Goal: Information Seeking & Learning: Check status

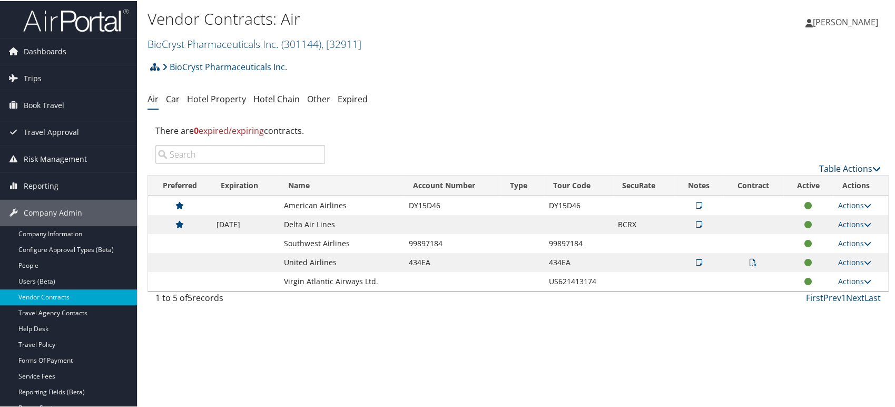
click at [49, 17] on img at bounding box center [75, 19] width 105 height 25
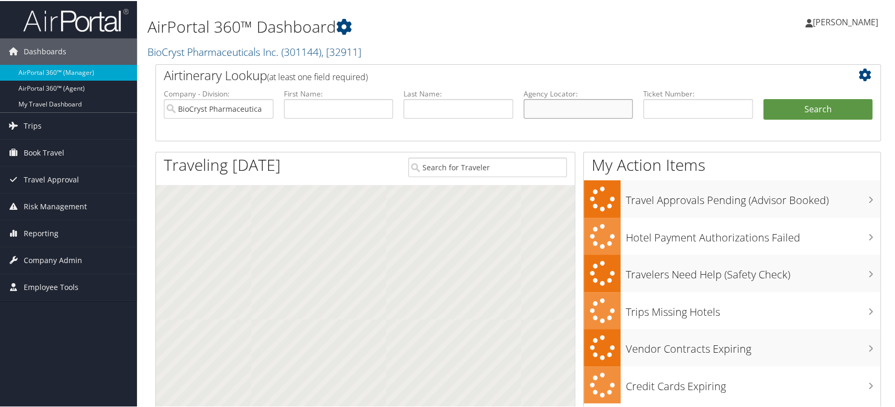
drag, startPoint x: 554, startPoint y: 109, endPoint x: 542, endPoint y: 118, distance: 15.5
click at [554, 109] on input "text" at bounding box center [578, 107] width 110 height 19
paste input "D2Z6WH"
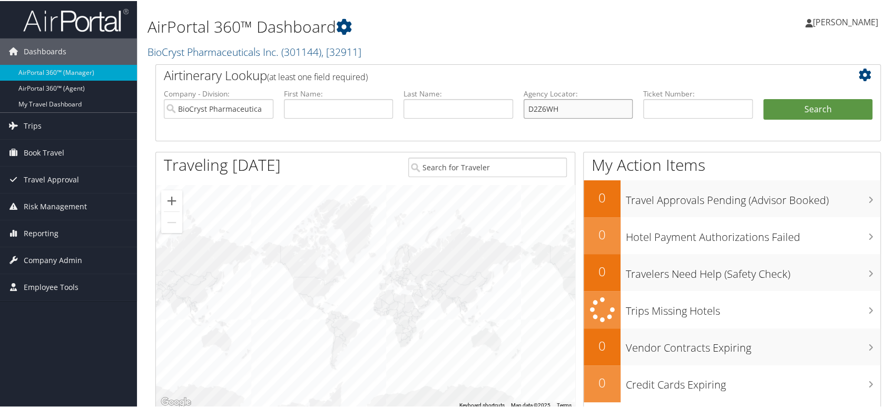
type input "D2Z6WH"
click at [264, 107] on input "BioCryst Pharmaceuticals Inc." at bounding box center [219, 107] width 110 height 19
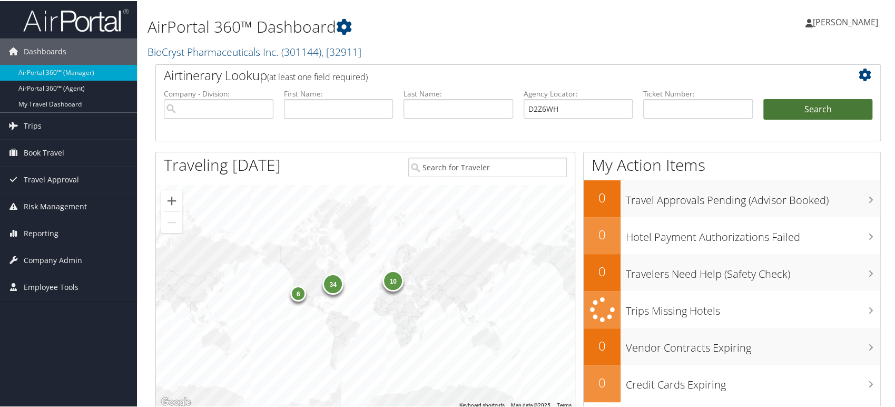
click at [810, 108] on button "Search" at bounding box center [818, 108] width 110 height 21
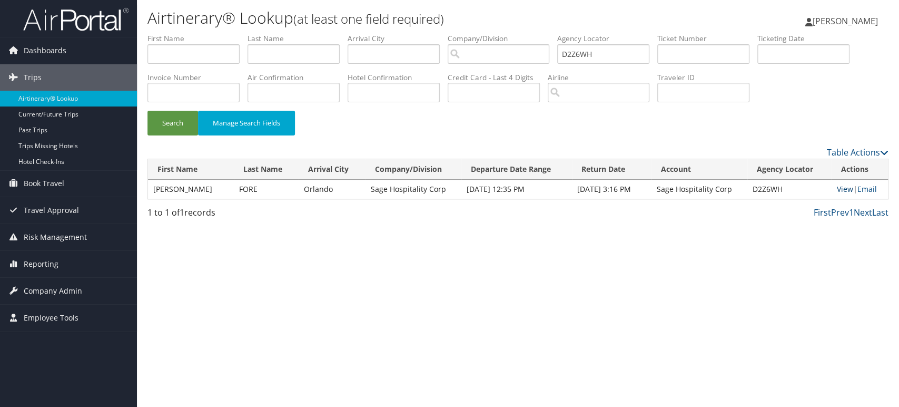
click at [842, 188] on link "View" at bounding box center [845, 189] width 16 height 10
drag, startPoint x: 613, startPoint y: 54, endPoint x: 371, endPoint y: 74, distance: 243.5
click at [371, 33] on ul "First Name Last Name Departure City Arrival City Company/Division Airport/City …" at bounding box center [517, 33] width 741 height 0
paste input "9N7GV"
type input "D9N7GV"
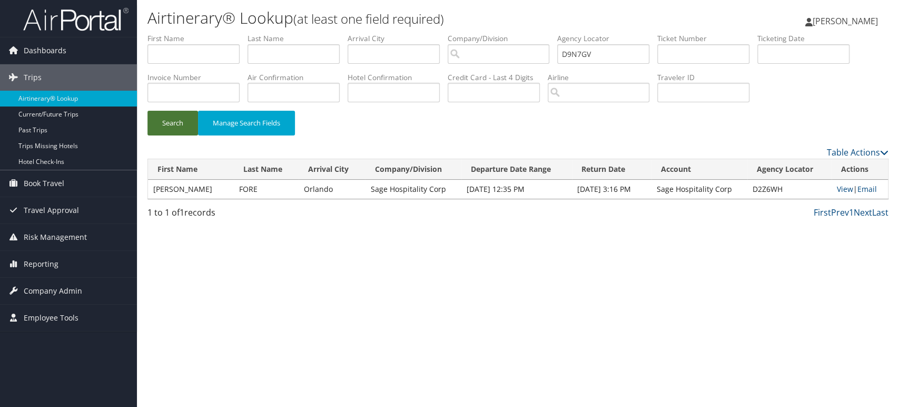
click at [162, 125] on button "Search" at bounding box center [172, 123] width 51 height 25
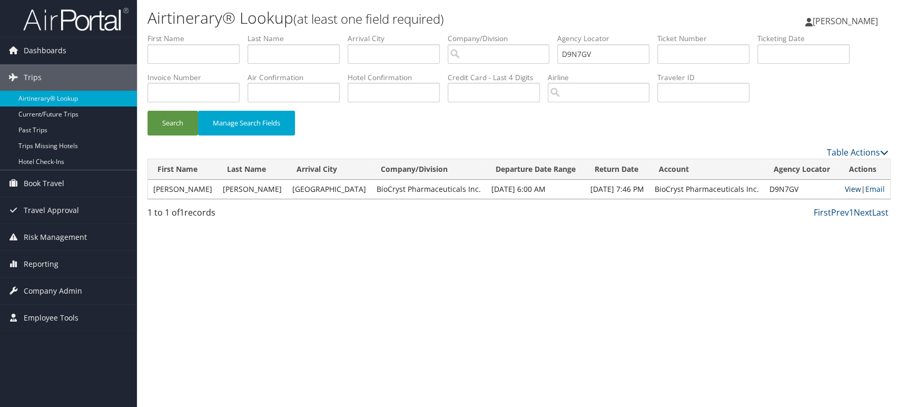
click at [850, 191] on link "View" at bounding box center [853, 189] width 16 height 10
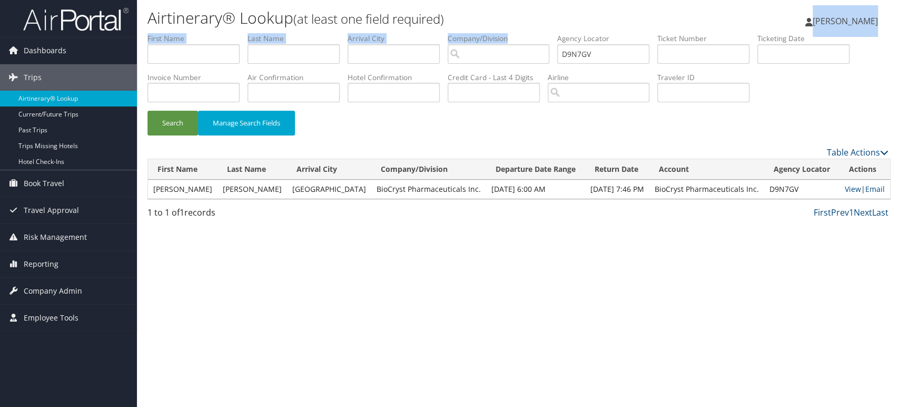
drag, startPoint x: 559, startPoint y: 37, endPoint x: 649, endPoint y: 31, distance: 90.2
click at [649, 31] on div "Airtinerary® Lookup (at least one field required) Rangdibou Abonmai Rangdibou A…" at bounding box center [518, 203] width 762 height 407
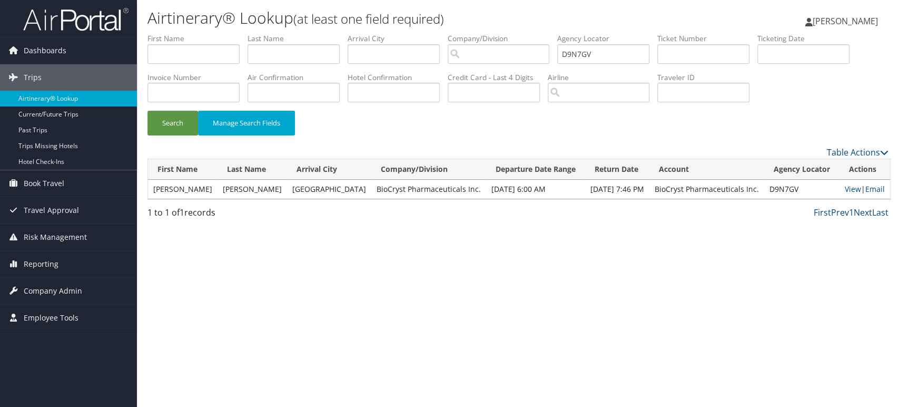
click at [616, 39] on label "Agency Locator" at bounding box center [607, 38] width 100 height 11
click at [602, 57] on input "D9N7GV" at bounding box center [603, 53] width 92 height 19
click at [93, 19] on img at bounding box center [75, 19] width 105 height 25
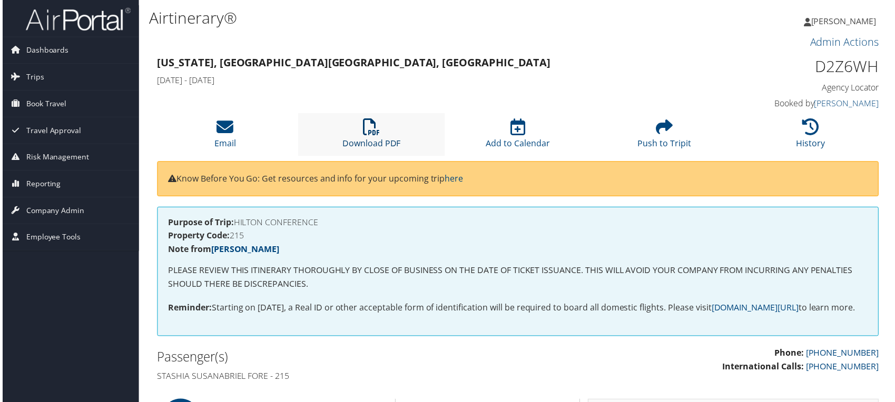
click at [371, 126] on icon at bounding box center [370, 127] width 17 height 17
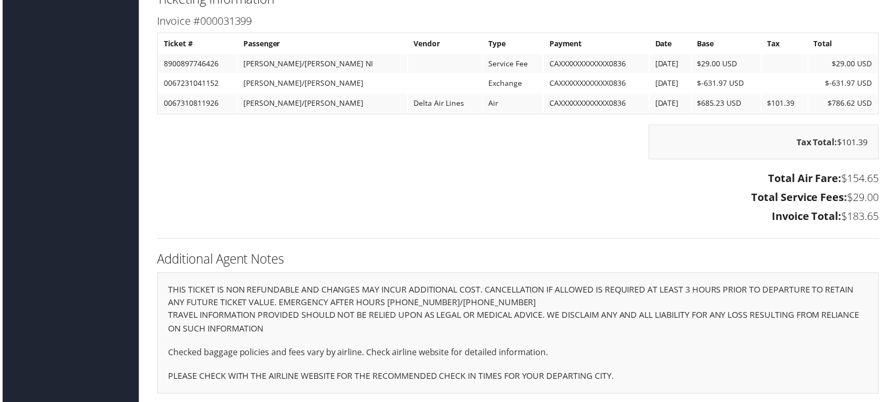
scroll to position [1314, 5]
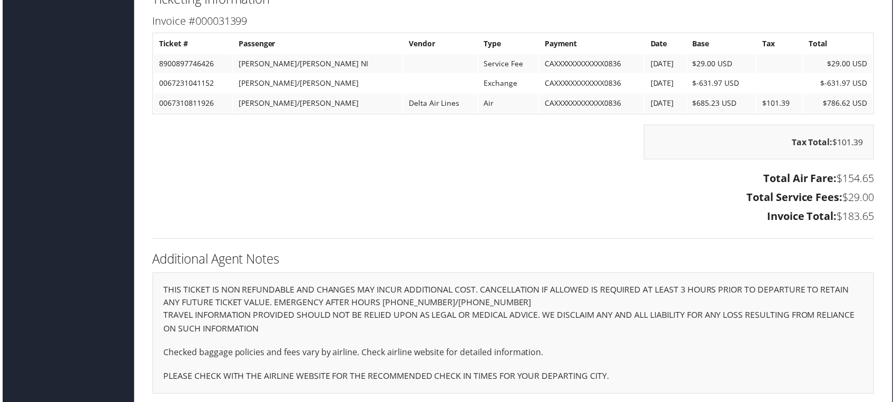
drag, startPoint x: 844, startPoint y: 192, endPoint x: 898, endPoint y: 187, distance: 53.9
drag, startPoint x: 846, startPoint y: 207, endPoint x: 876, endPoint y: 207, distance: 30.0
click at [876, 207] on div "Total Air Fare: $154.65 Total Service Fees: $29.00 Invoice Total: $183.65" at bounding box center [513, 200] width 741 height 58
drag, startPoint x: 685, startPoint y: 94, endPoint x: 725, endPoint y: 94, distance: 39.5
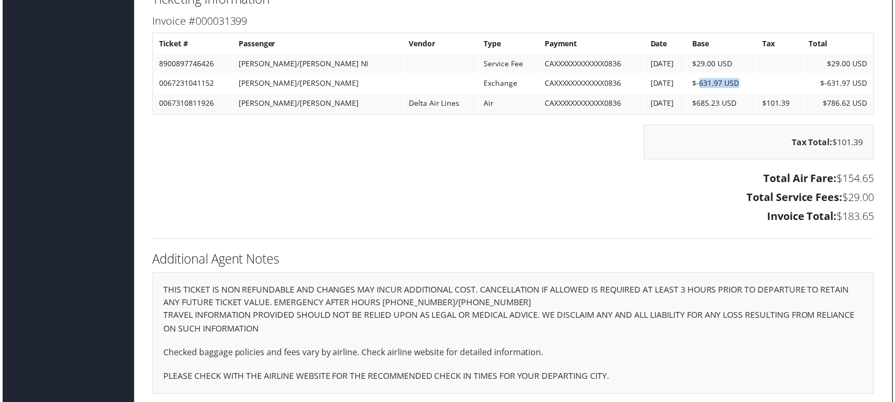
click at [725, 93] on td "$-631.97 USD" at bounding box center [722, 83] width 69 height 19
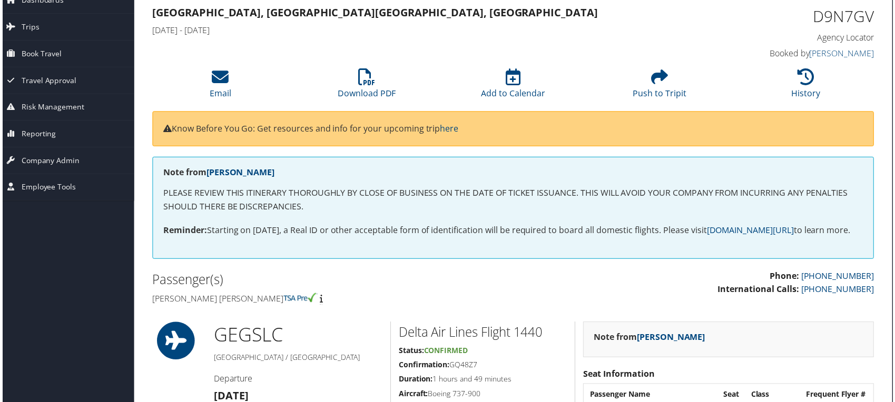
scroll to position [0, 5]
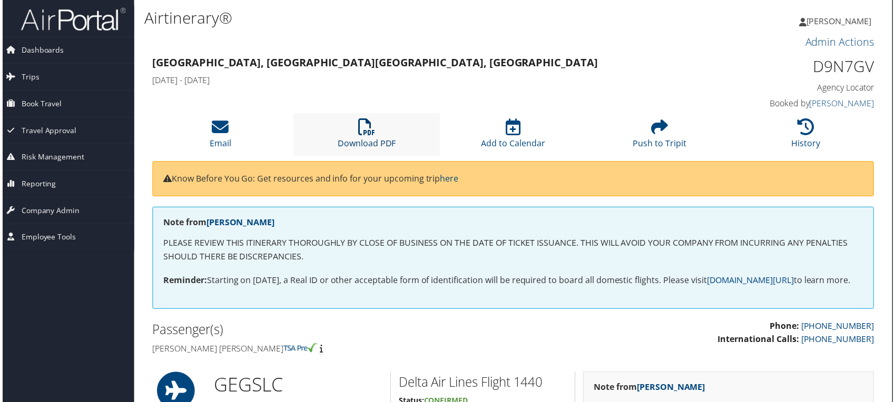
click at [364, 128] on icon at bounding box center [366, 127] width 17 height 17
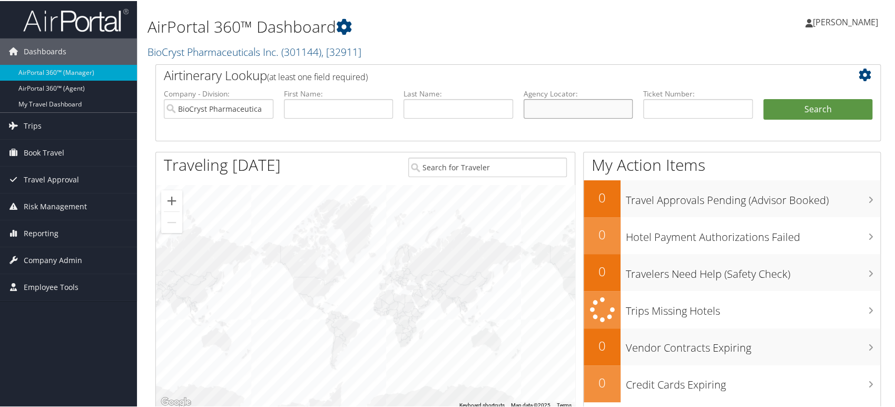
click at [563, 110] on input "text" at bounding box center [578, 107] width 110 height 19
click at [674, 106] on input "text" at bounding box center [698, 107] width 110 height 19
click at [300, 113] on input "text" at bounding box center [339, 107] width 110 height 19
click at [263, 107] on input "BioCryst Pharmaceuticals Inc." at bounding box center [219, 107] width 110 height 19
click at [308, 115] on input "text" at bounding box center [339, 107] width 110 height 19
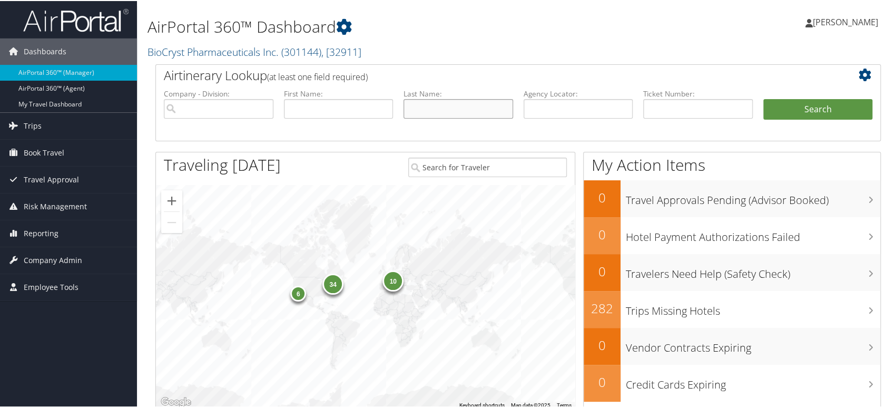
click at [485, 103] on input "text" at bounding box center [458, 107] width 110 height 19
click at [556, 97] on label "Agency Locator:" at bounding box center [578, 92] width 110 height 11
click at [551, 103] on input "text" at bounding box center [578, 107] width 110 height 19
click at [339, 108] on input "text" at bounding box center [339, 107] width 110 height 19
click at [428, 108] on input "text" at bounding box center [458, 107] width 110 height 19
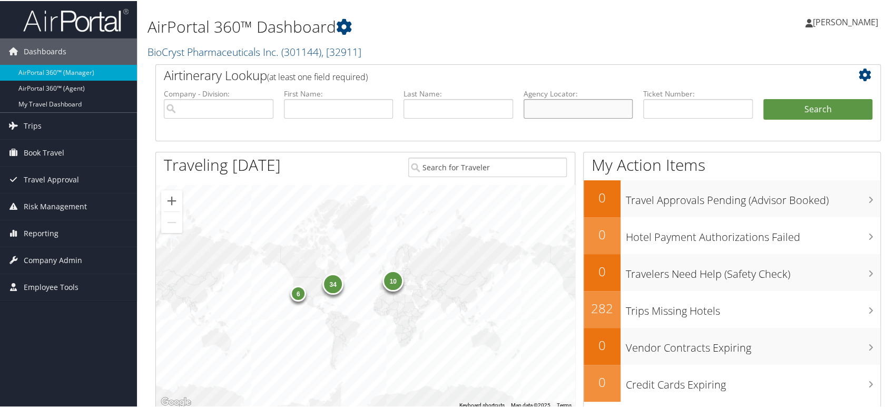
click at [568, 109] on input "text" at bounding box center [578, 107] width 110 height 19
click at [361, 101] on input "text" at bounding box center [339, 107] width 110 height 19
click at [461, 104] on input "text" at bounding box center [458, 107] width 110 height 19
drag, startPoint x: 684, startPoint y: 112, endPoint x: 665, endPoint y: 111, distance: 19.0
click at [684, 112] on input "text" at bounding box center [698, 107] width 110 height 19
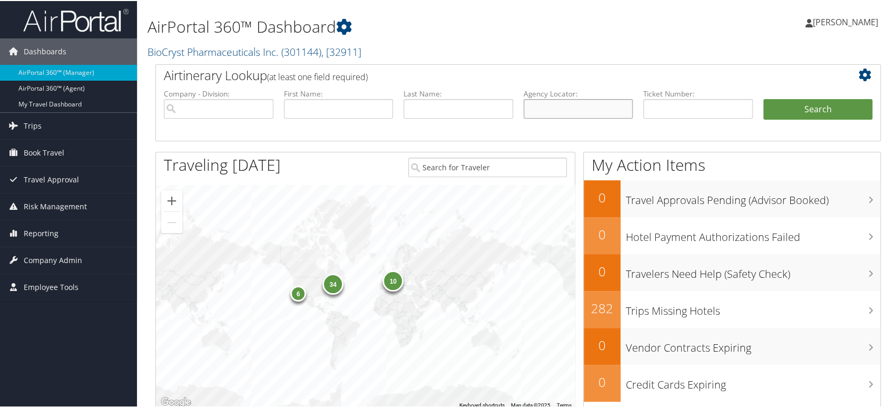
click at [574, 111] on input "text" at bounding box center [578, 107] width 110 height 19
click at [97, 19] on img at bounding box center [75, 19] width 105 height 25
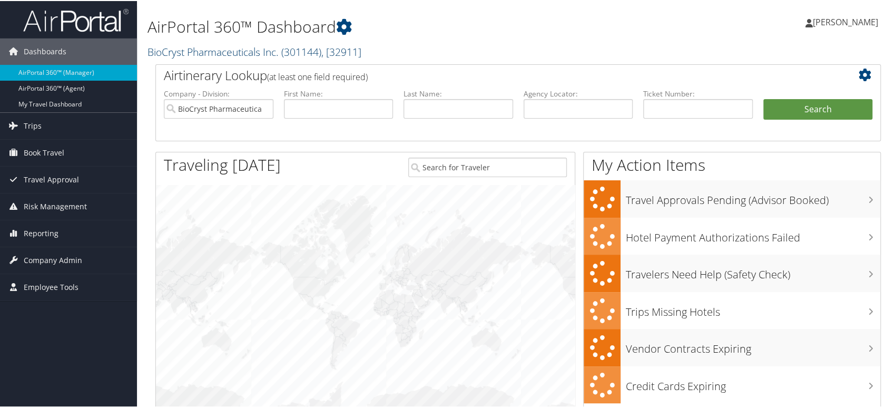
click at [281, 46] on link "BioCryst Pharmaceuticals Inc. ( 301144 ) , [ 32911 ]" at bounding box center [254, 51] width 214 height 14
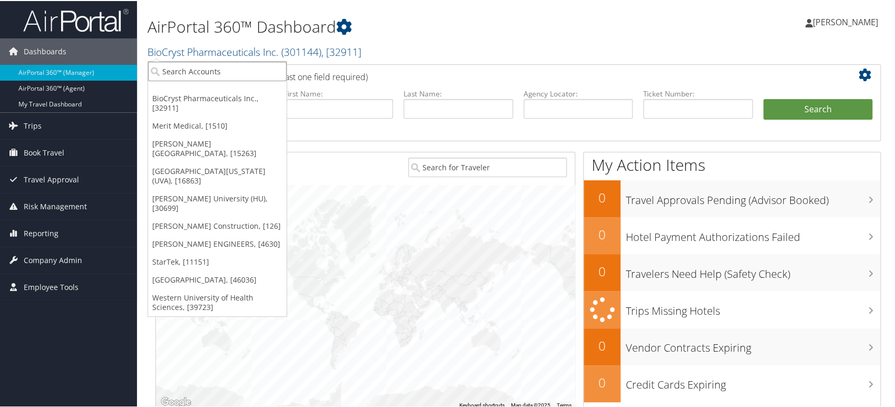
click at [223, 68] on input "search" at bounding box center [217, 70] width 138 height 19
paste input "301946"
type input "301946"
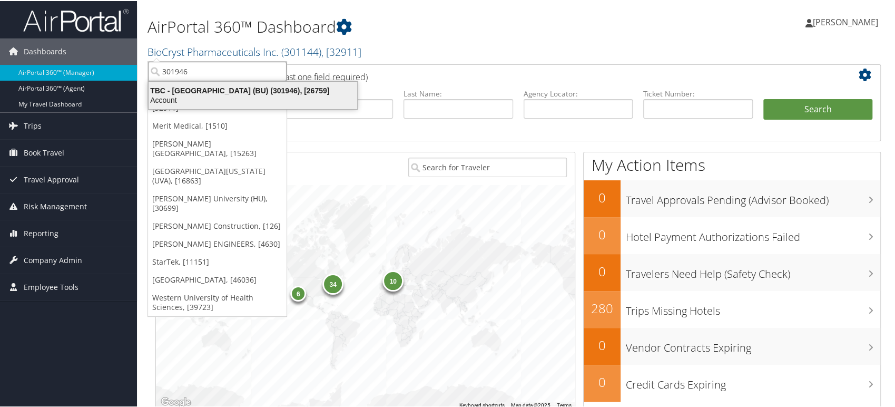
click at [223, 88] on div "TBC - Boston University (BU) (301946), [26759]" at bounding box center [252, 89] width 221 height 9
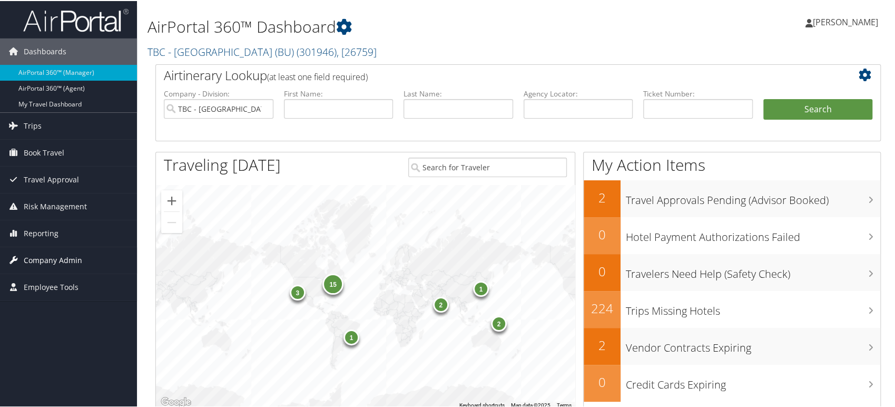
click at [44, 256] on span "Company Admin" at bounding box center [53, 259] width 58 height 26
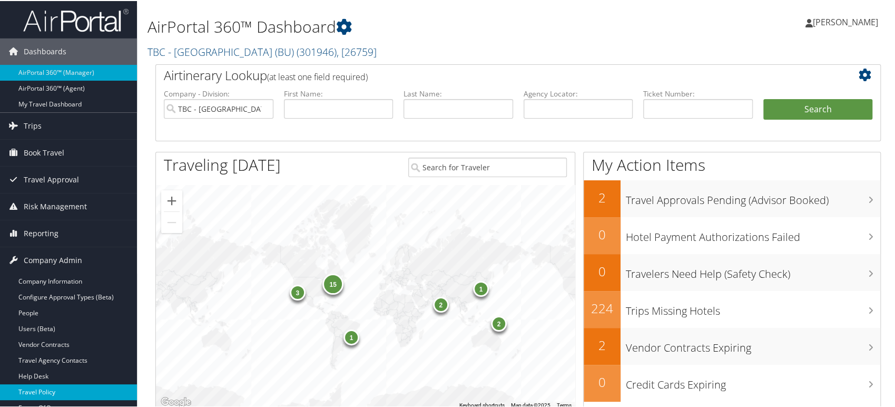
click at [47, 389] on link "Travel Policy" at bounding box center [68, 391] width 137 height 16
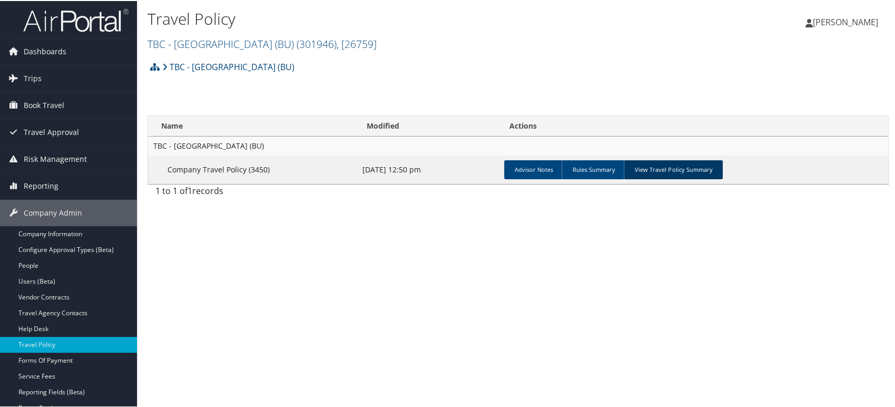
drag, startPoint x: 676, startPoint y: 165, endPoint x: 669, endPoint y: 166, distance: 7.4
click at [677, 165] on link "View Travel Policy Summary" at bounding box center [672, 168] width 99 height 19
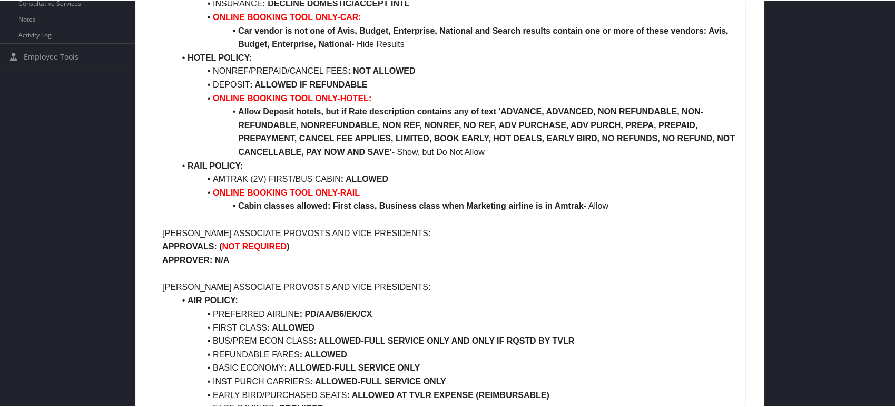
scroll to position [468, 0]
